Goal: Book appointment/travel/reservation

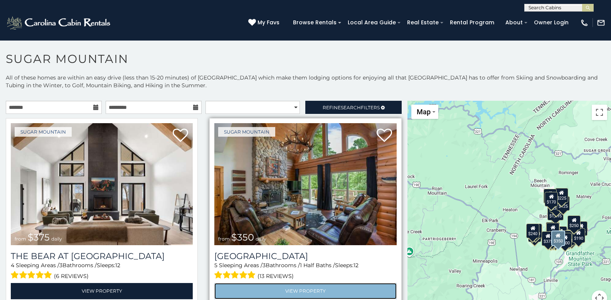
click at [270, 289] on link "View Property" at bounding box center [305, 291] width 182 height 16
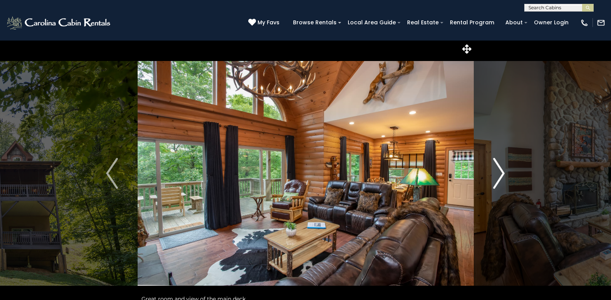
click at [503, 171] on img "Next" at bounding box center [499, 173] width 12 height 31
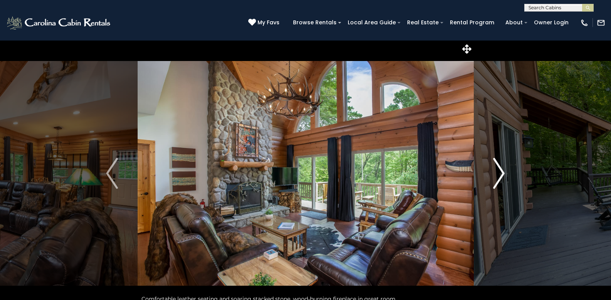
click at [503, 171] on img "Next" at bounding box center [499, 173] width 12 height 31
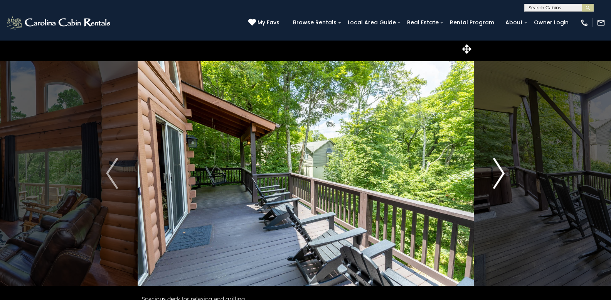
click at [503, 171] on img "Next" at bounding box center [499, 173] width 12 height 31
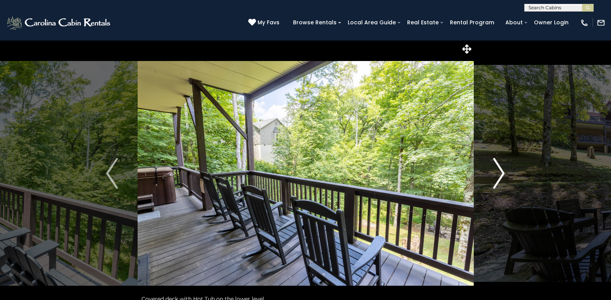
click at [503, 171] on img "Next" at bounding box center [499, 173] width 12 height 31
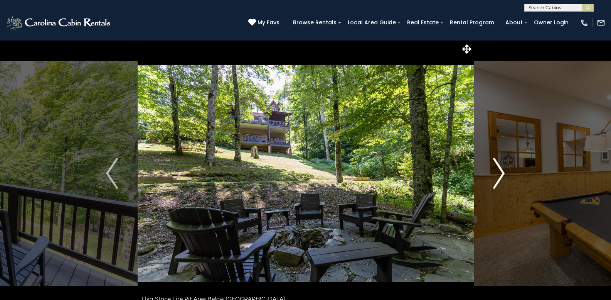
click at [503, 171] on img "Next" at bounding box center [499, 173] width 12 height 31
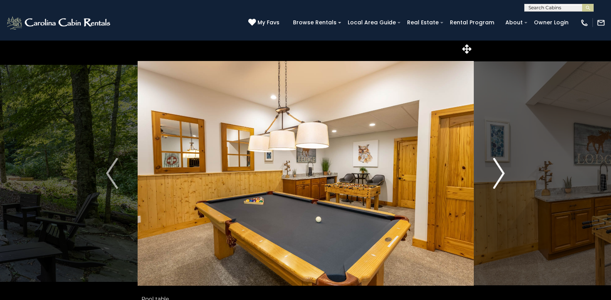
click at [503, 171] on img "Next" at bounding box center [499, 173] width 12 height 31
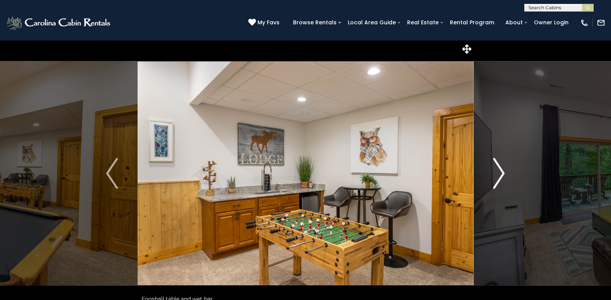
click at [503, 171] on img "Next" at bounding box center [499, 173] width 12 height 31
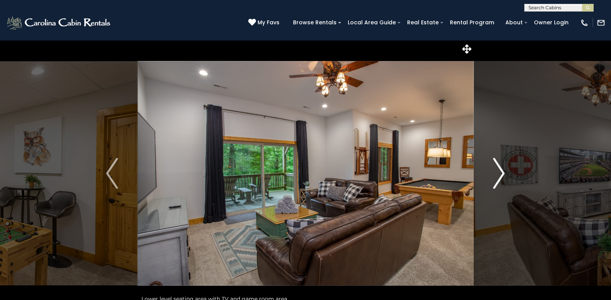
click at [503, 171] on img "Next" at bounding box center [499, 173] width 12 height 31
